Goal: Information Seeking & Learning: Learn about a topic

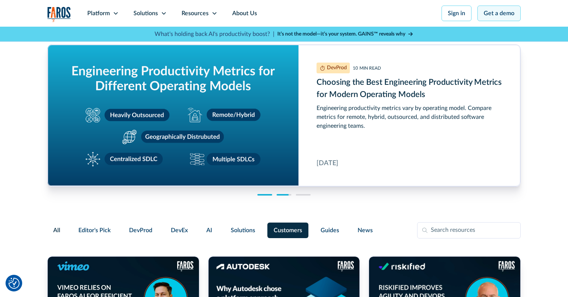
click at [501, 14] on link "Get a demo" at bounding box center [499, 14] width 43 height 16
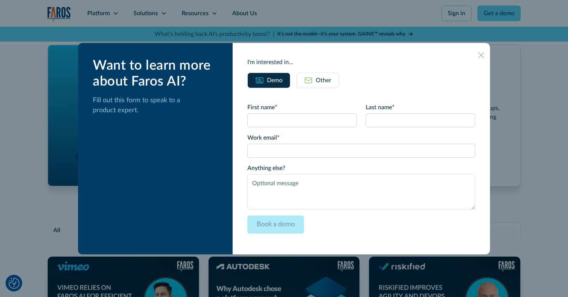
click at [483, 54] on icon at bounding box center [481, 55] width 6 height 6
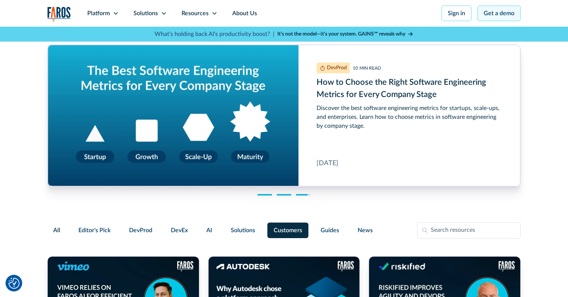
click at [512, 18] on link "Get a demo" at bounding box center [499, 14] width 43 height 16
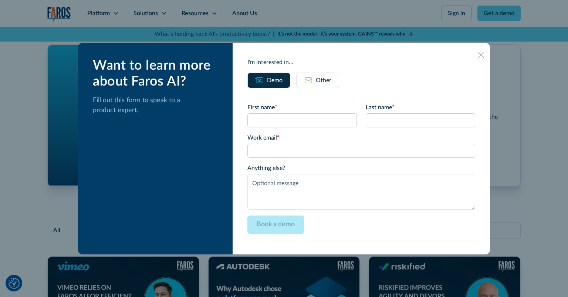
click at [483, 55] on icon at bounding box center [481, 55] width 6 height 6
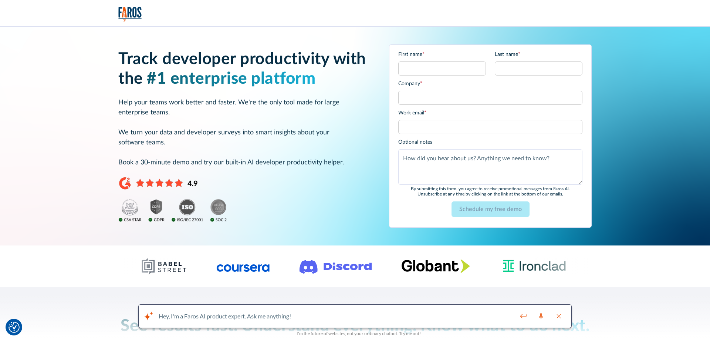
click at [189, 10] on div at bounding box center [355, 13] width 474 height 15
